Goal: Information Seeking & Learning: Understand process/instructions

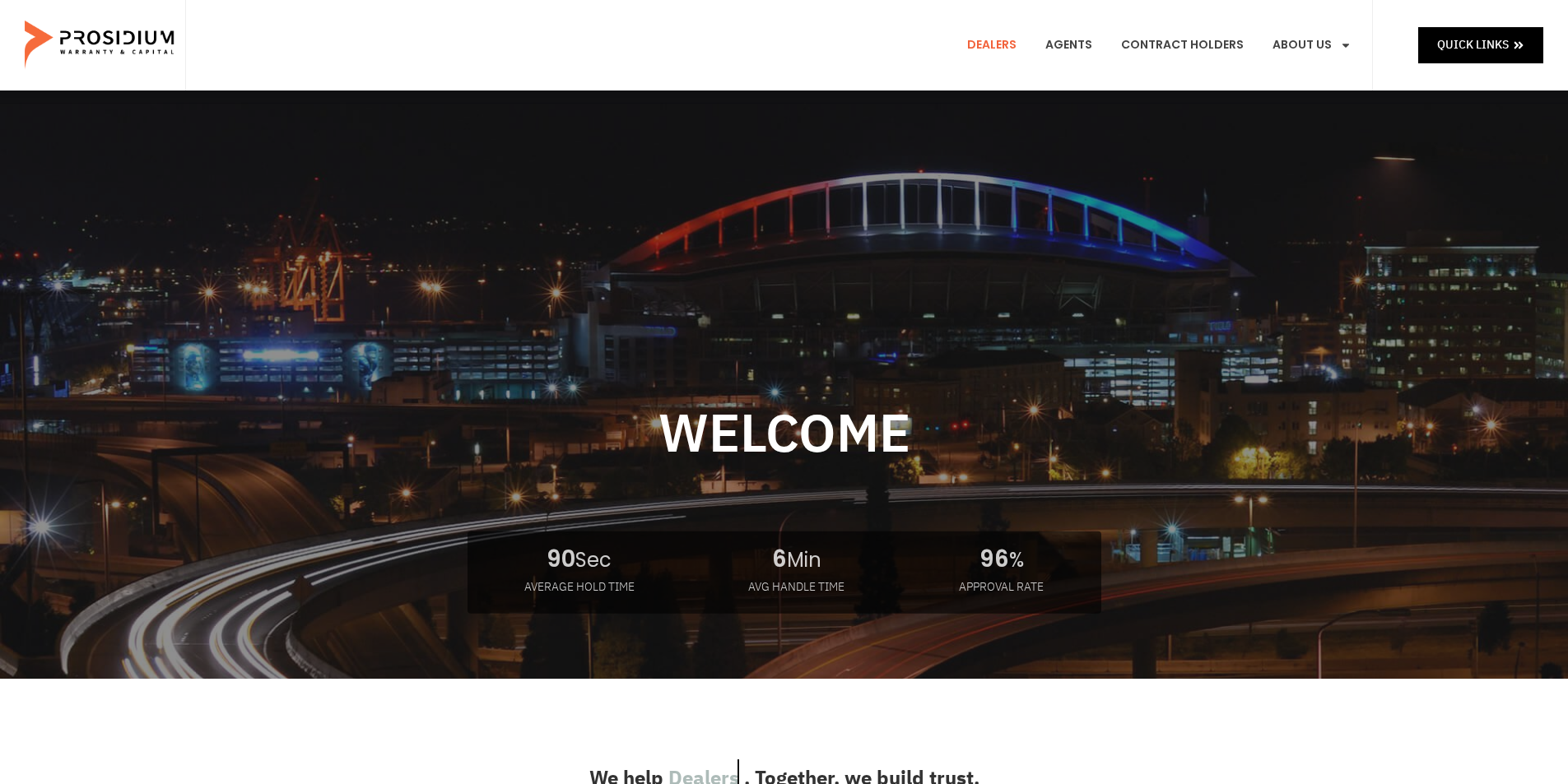
click at [991, 42] on link "Dealers" at bounding box center [991, 46] width 74 height 61
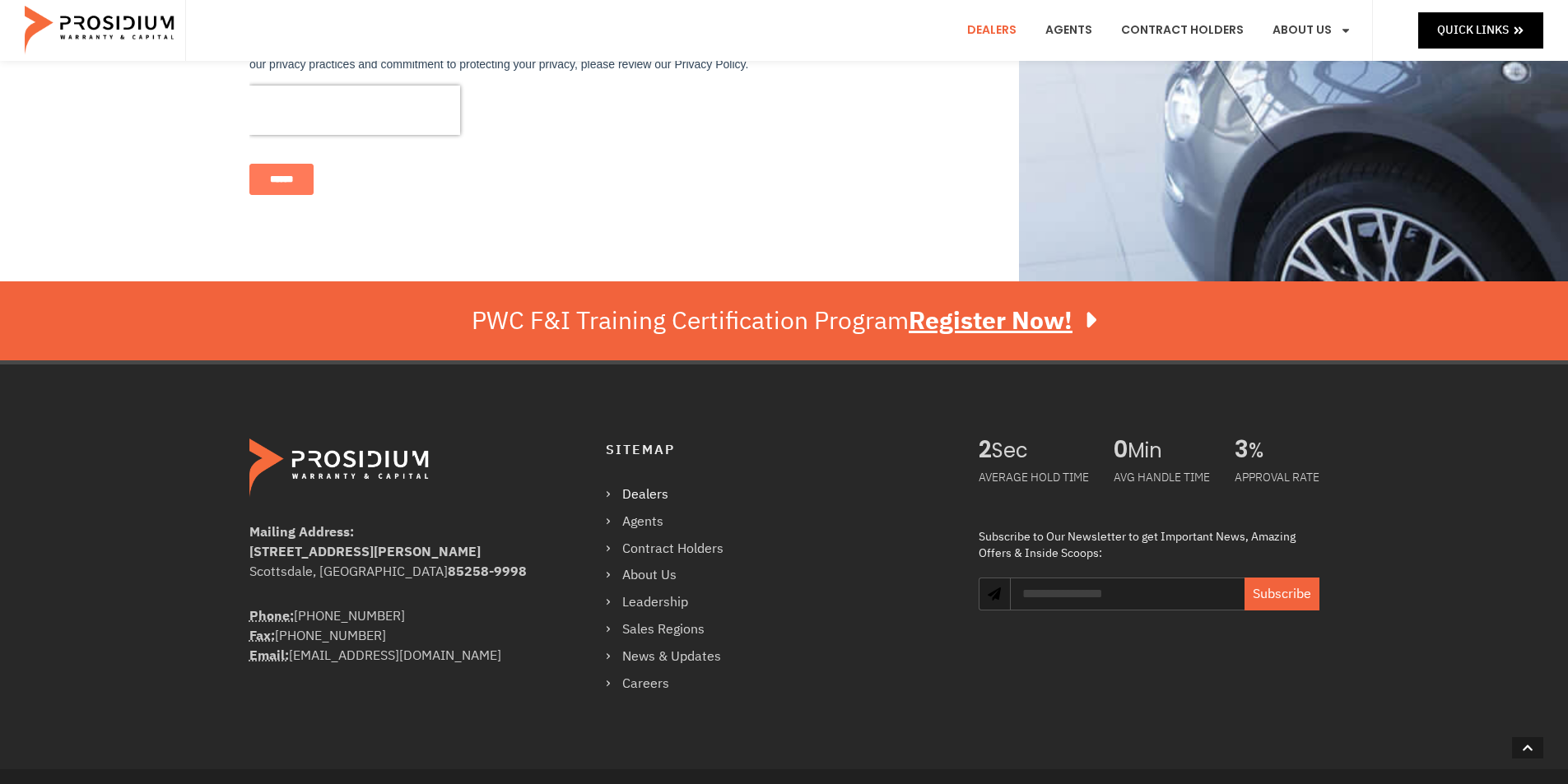
scroll to position [1227, 0]
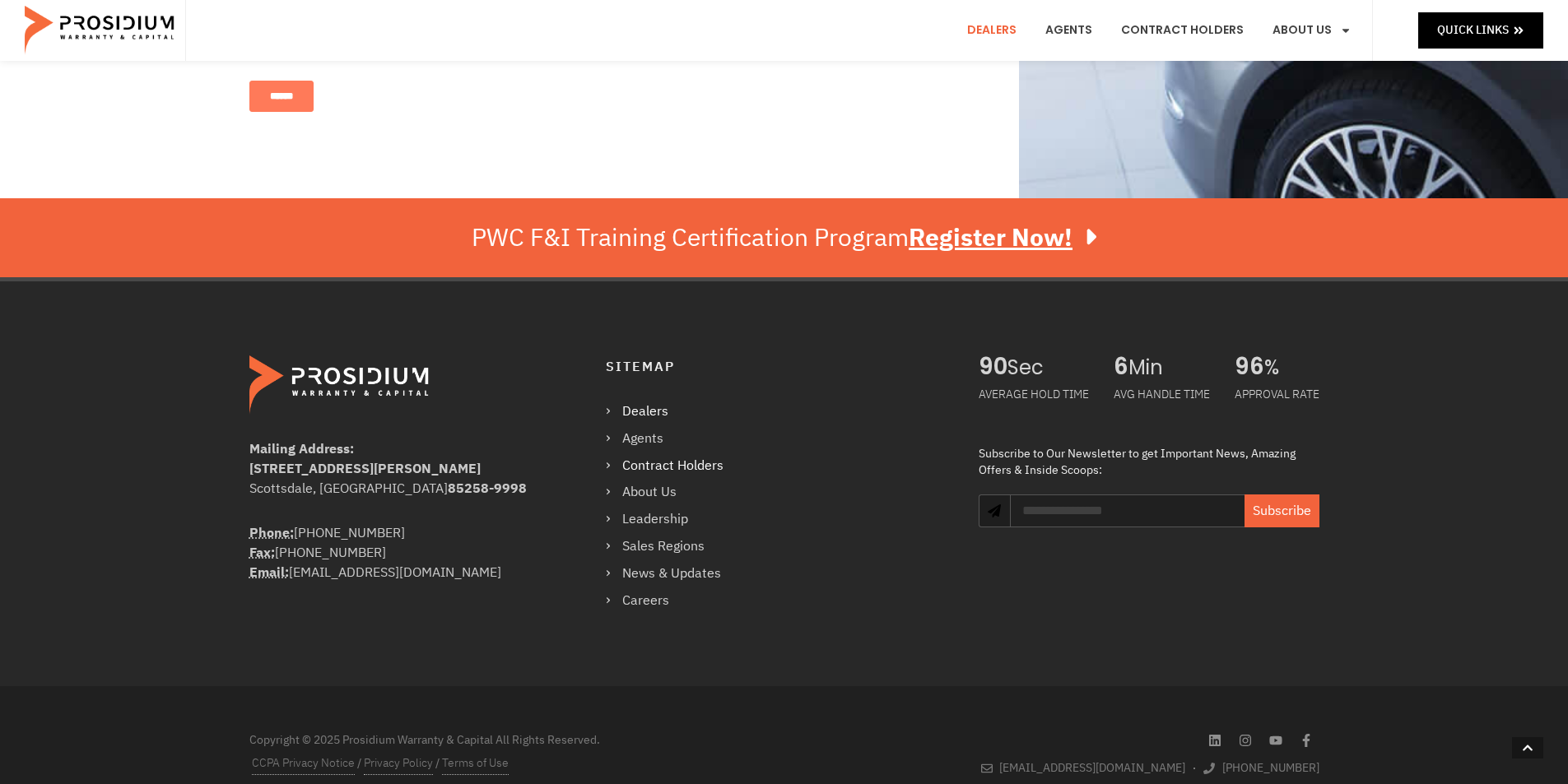
click at [609, 455] on link "Contract Holders" at bounding box center [673, 466] width 134 height 24
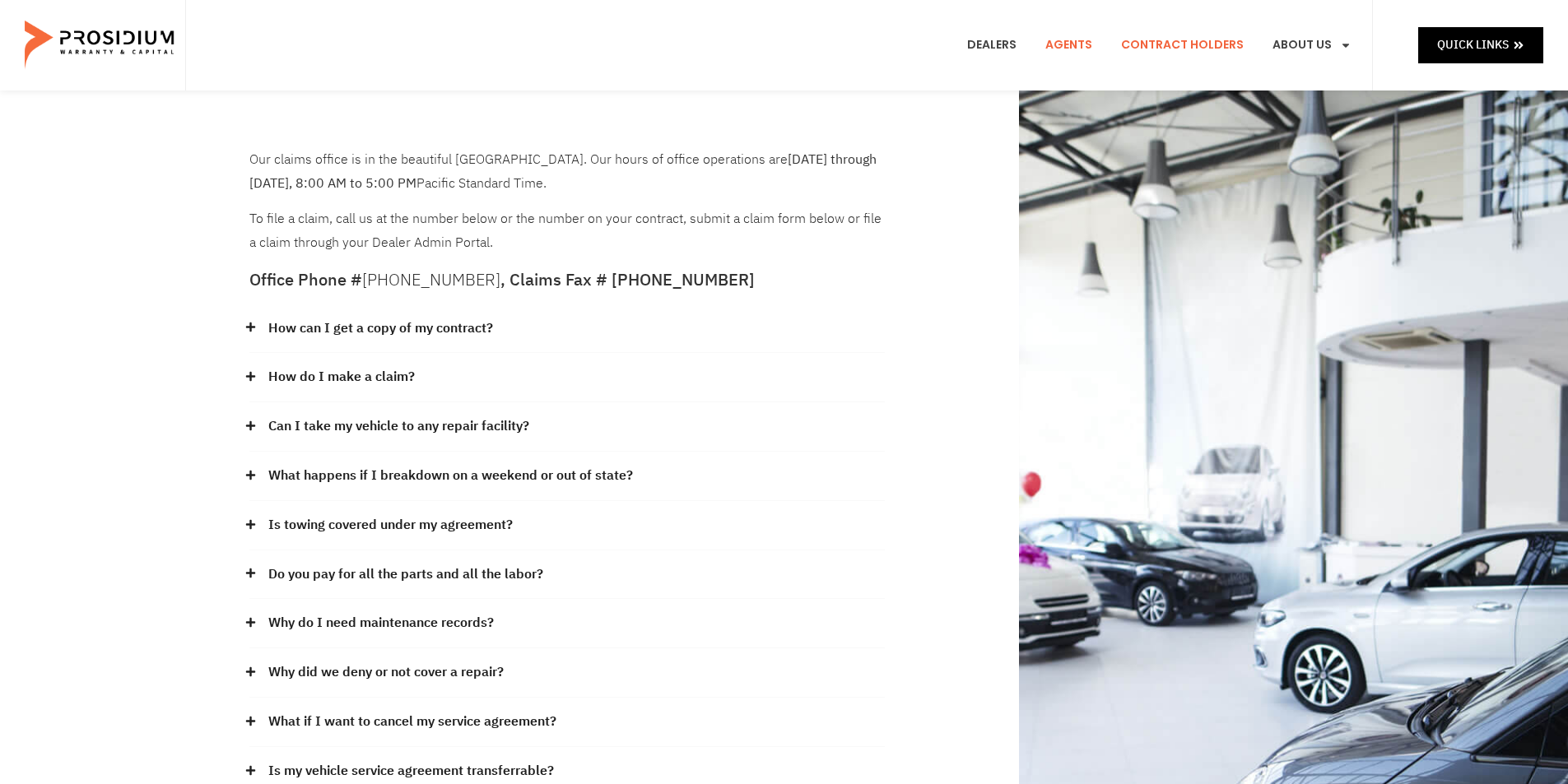
click at [1078, 47] on link "Agents" at bounding box center [1069, 46] width 71 height 61
drag, startPoint x: 207, startPoint y: 46, endPoint x: 62, endPoint y: 42, distance: 145.1
click at [64, 43] on header "Quick Links Dealers Agents Contract Holders About Us Products News & Updates Le…" at bounding box center [784, 45] width 1568 height 90
drag, startPoint x: 227, startPoint y: 148, endPoint x: 154, endPoint y: 200, distance: 89.6
click at [154, 200] on div "Our claims office is in the beautiful Pacific Northwest. Our hours of office op…" at bounding box center [784, 530] width 1568 height 880
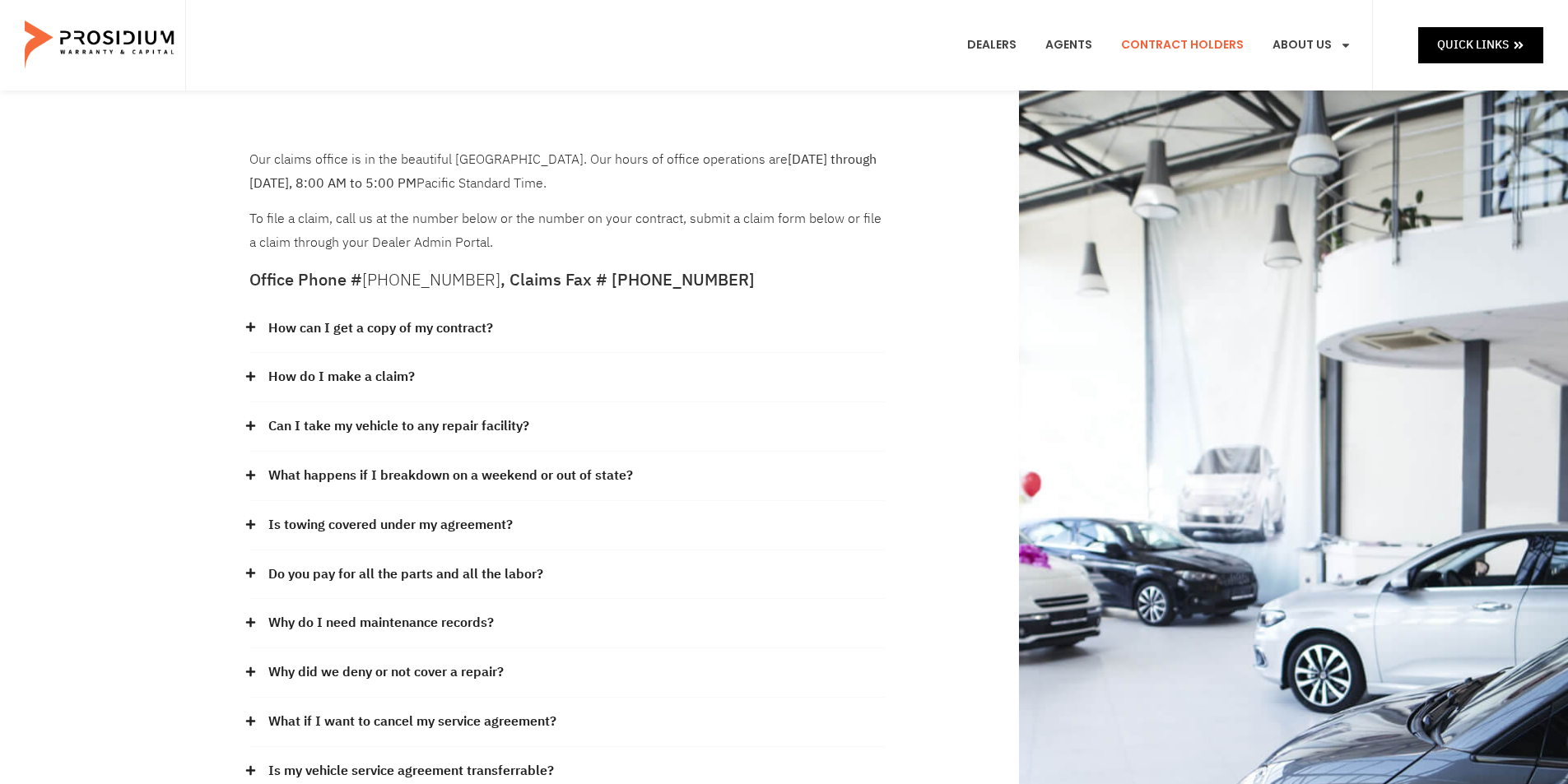
click at [367, 373] on link "How do I make a claim?" at bounding box center [341, 377] width 147 height 24
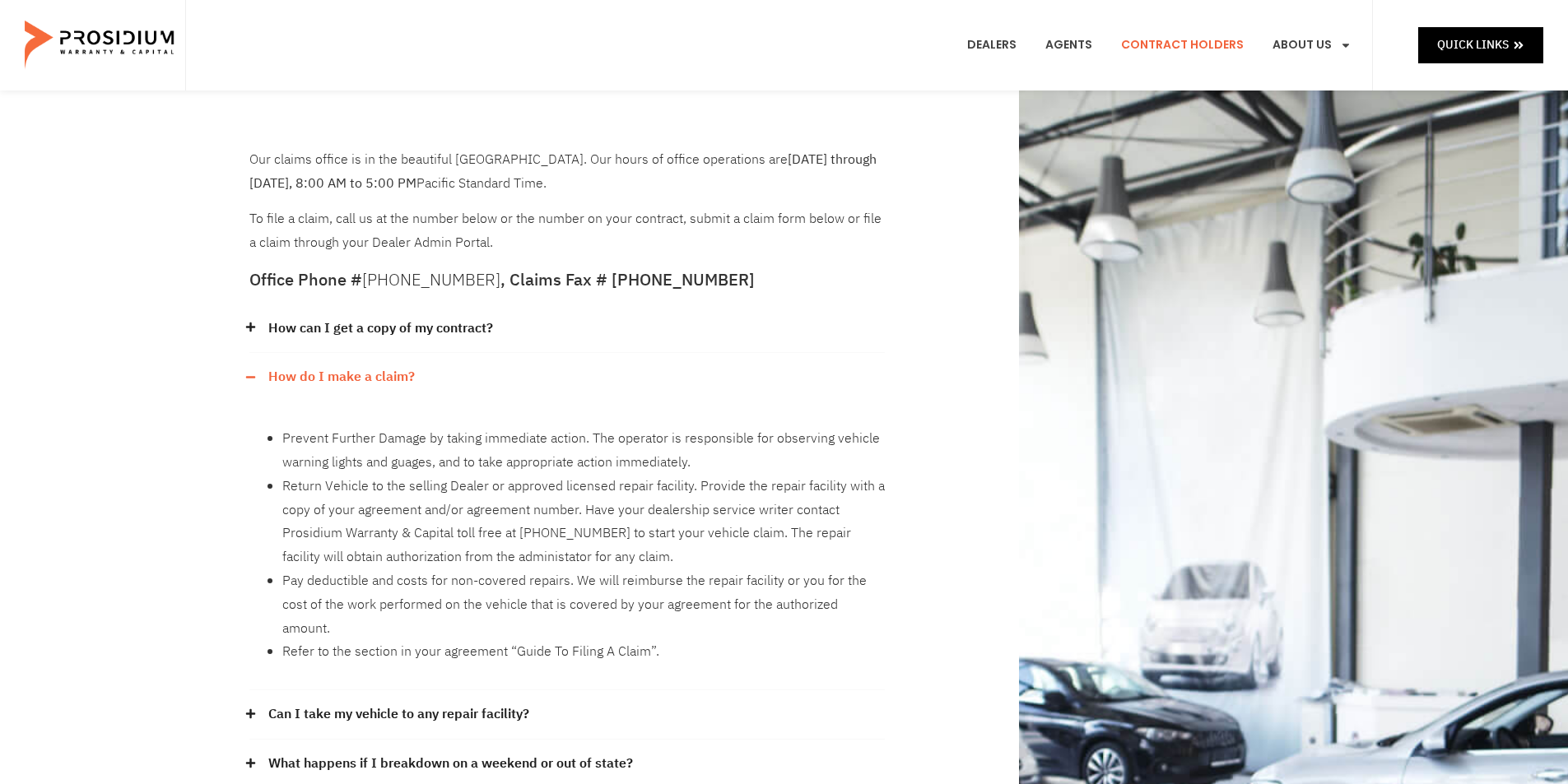
click at [858, 99] on div "Our claims office is in the beautiful Pacific Northwest. Our hours of office op…" at bounding box center [784, 674] width 1087 height 1168
drag, startPoint x: 858, startPoint y: 99, endPoint x: 1016, endPoint y: 26, distance: 174.0
click at [859, 99] on div "Our claims office is in the beautiful Pacific Northwest. Our hours of office op…" at bounding box center [784, 674] width 1087 height 1168
drag, startPoint x: 519, startPoint y: 532, endPoint x: 608, endPoint y: 536, distance: 89.1
click at [608, 536] on li "Return Vehicle to the selling Dealer or approved licensed repair facility. Prov…" at bounding box center [584, 522] width 603 height 94
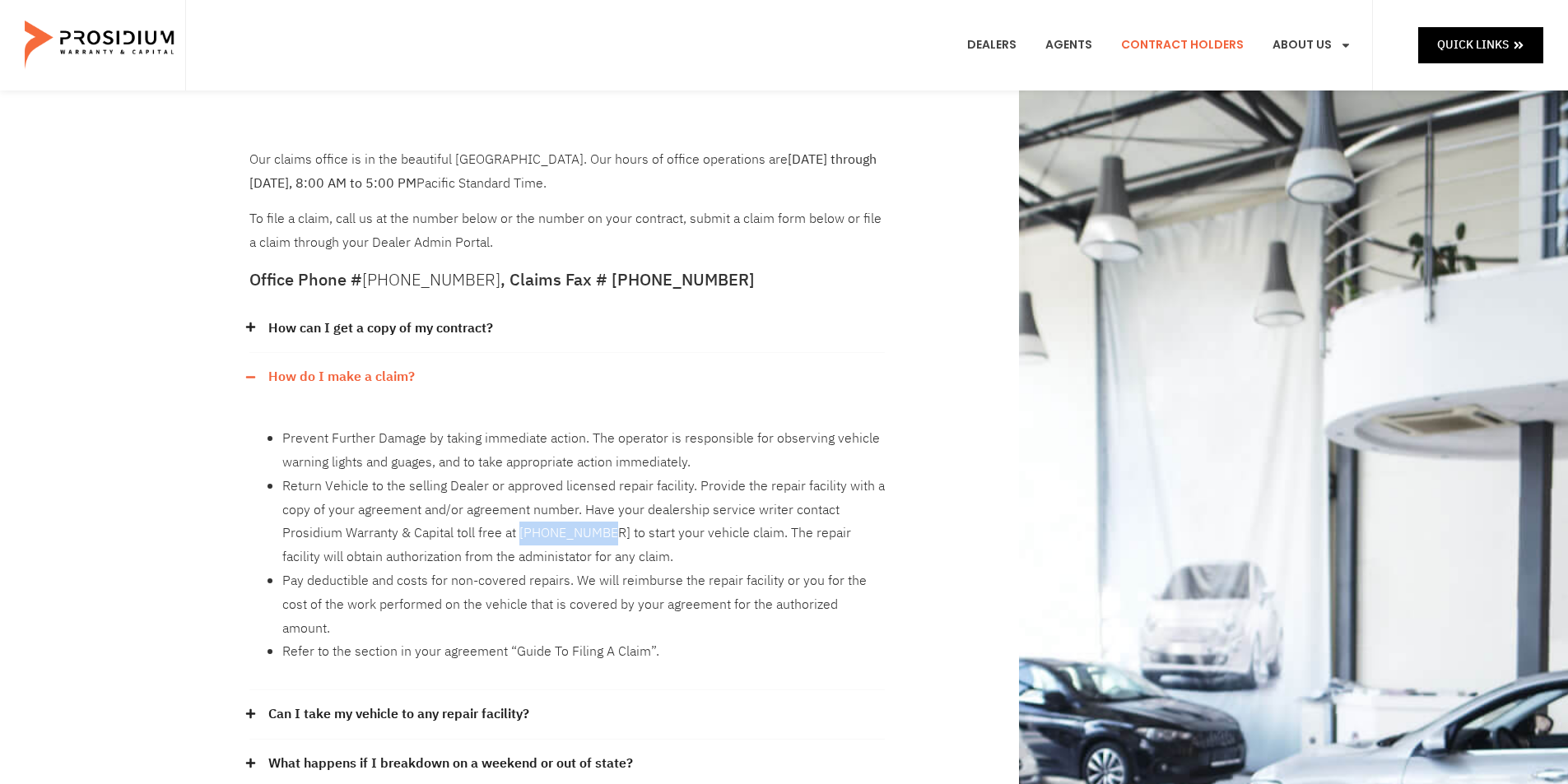
copy li "855-251-7175"
